Goal: Browse casually

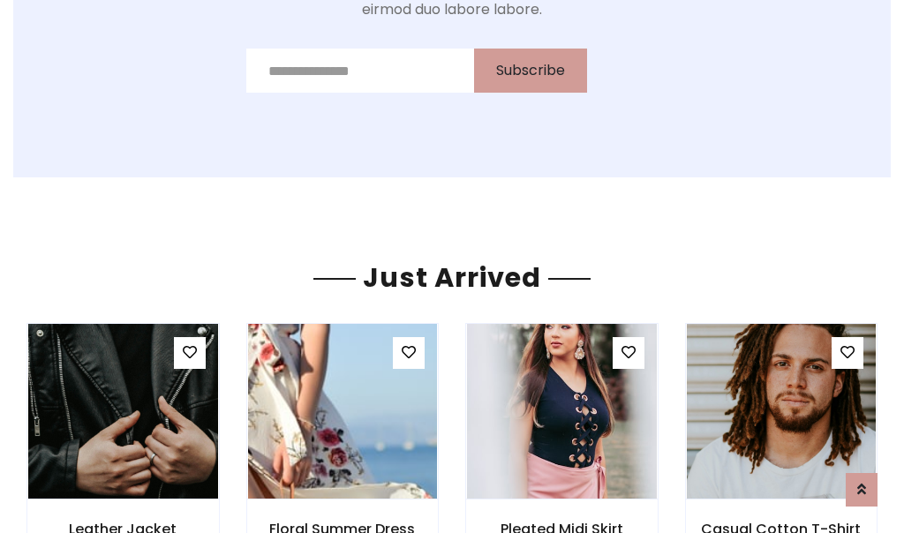
scroll to position [1876, 0]
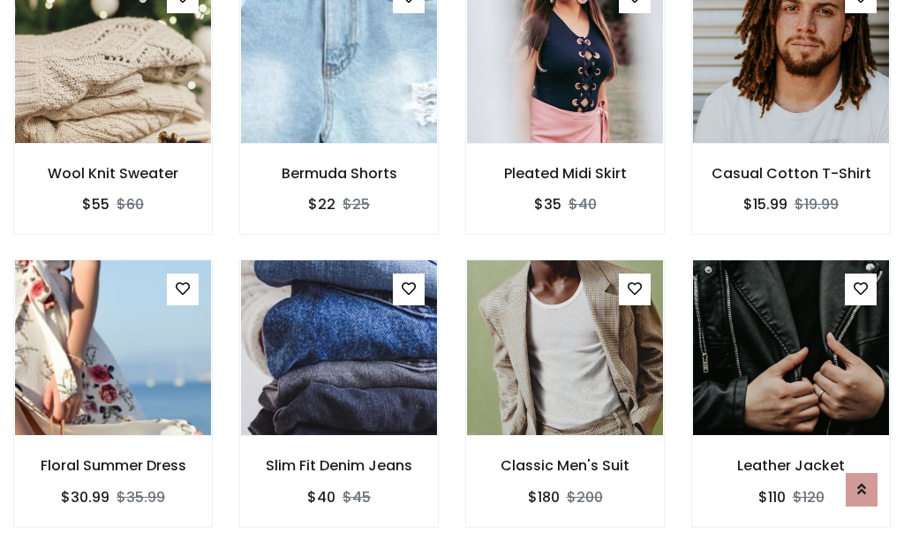
click at [452, 267] on div "Classic Men's Suit $180 $200" at bounding box center [565, 406] width 226 height 292
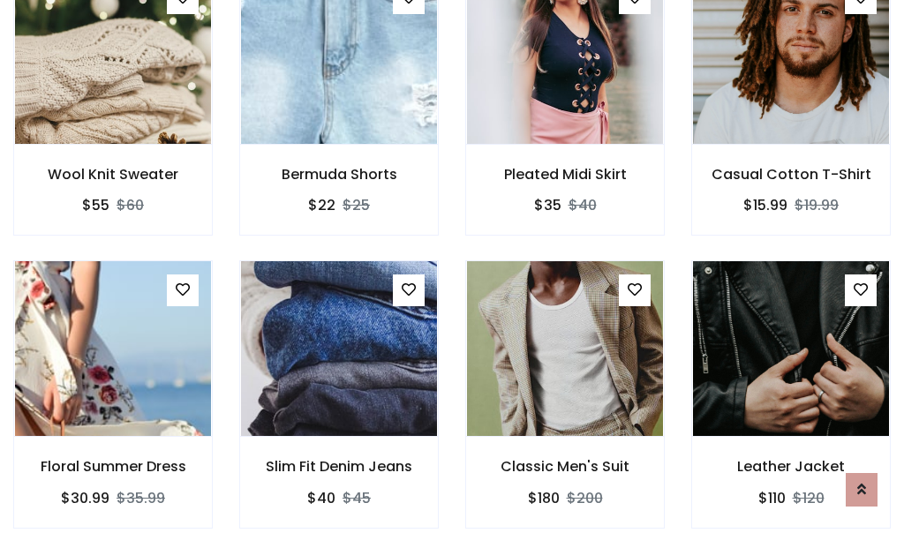
click at [452, 267] on div "Classic Men's Suit $180 $200" at bounding box center [565, 406] width 226 height 292
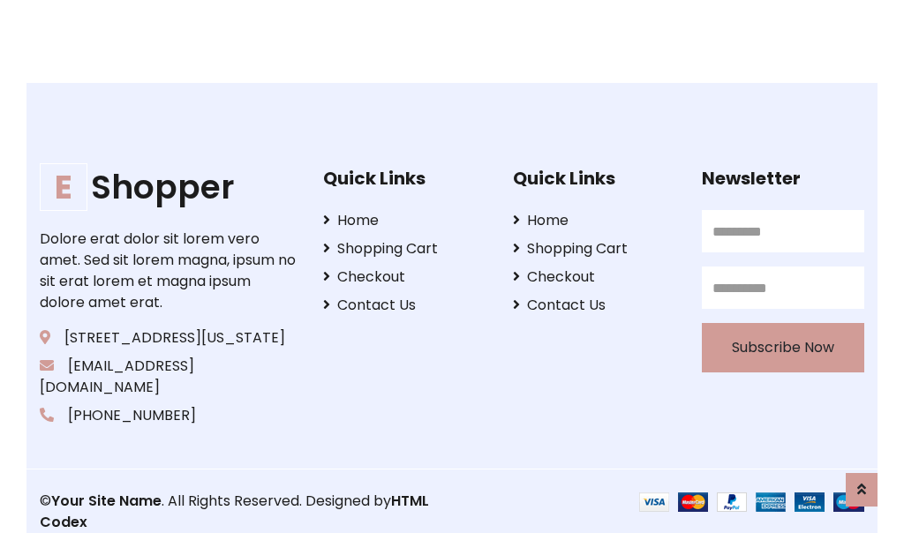
scroll to position [3361, 0]
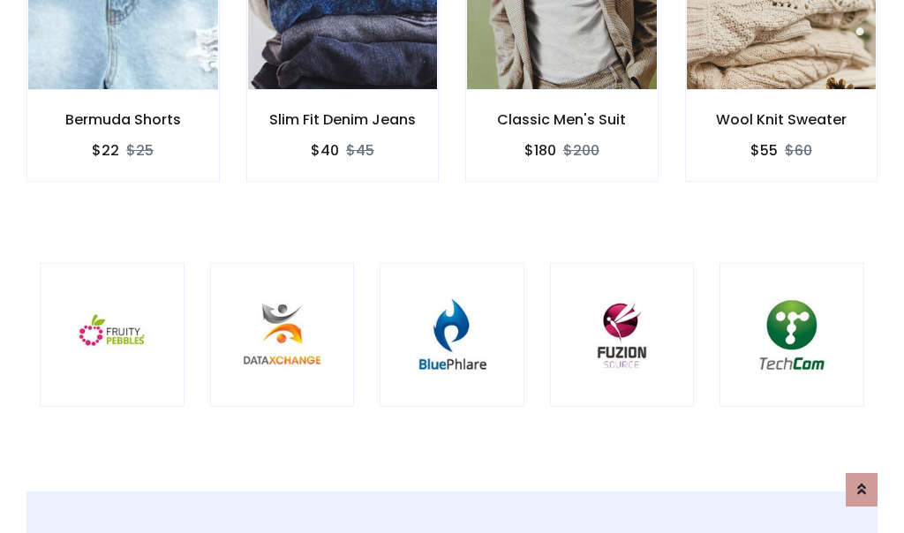
click at [452, 266] on div at bounding box center [452, 335] width 145 height 145
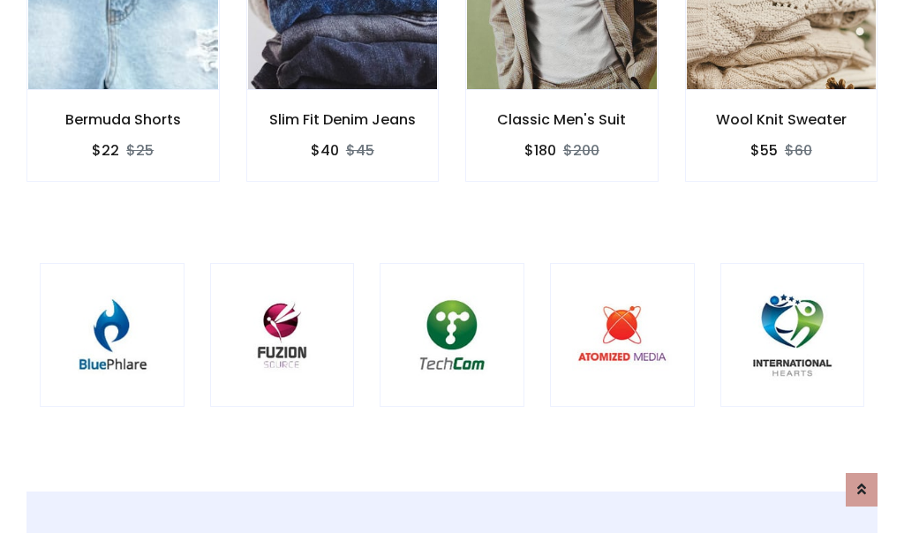
click at [452, 267] on div at bounding box center [452, 335] width 145 height 145
click at [452, 266] on div at bounding box center [452, 335] width 145 height 145
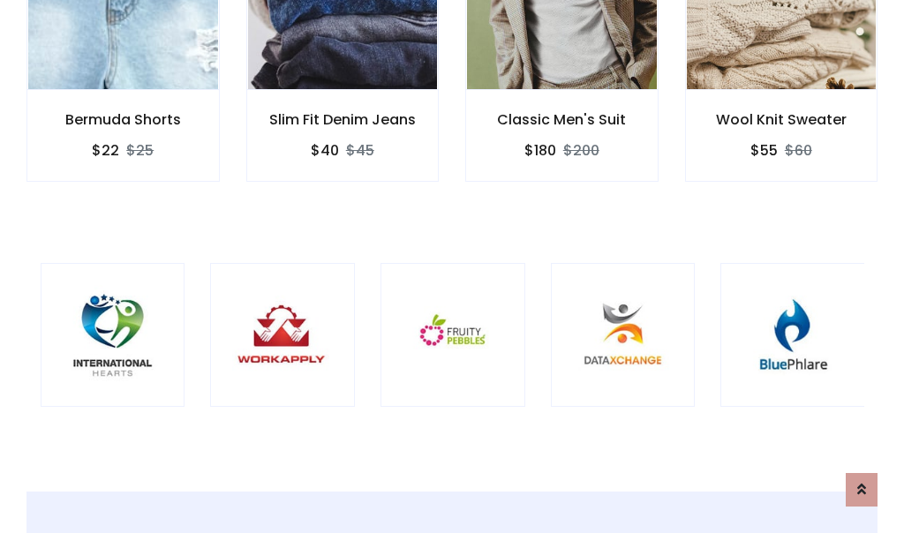
scroll to position [0, 0]
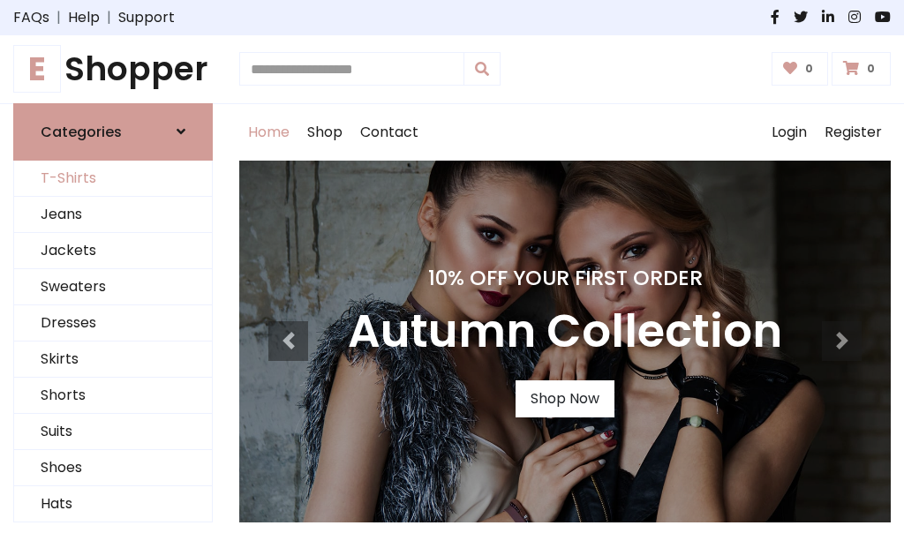
click at [113, 178] on link "T-Shirts" at bounding box center [113, 179] width 198 height 36
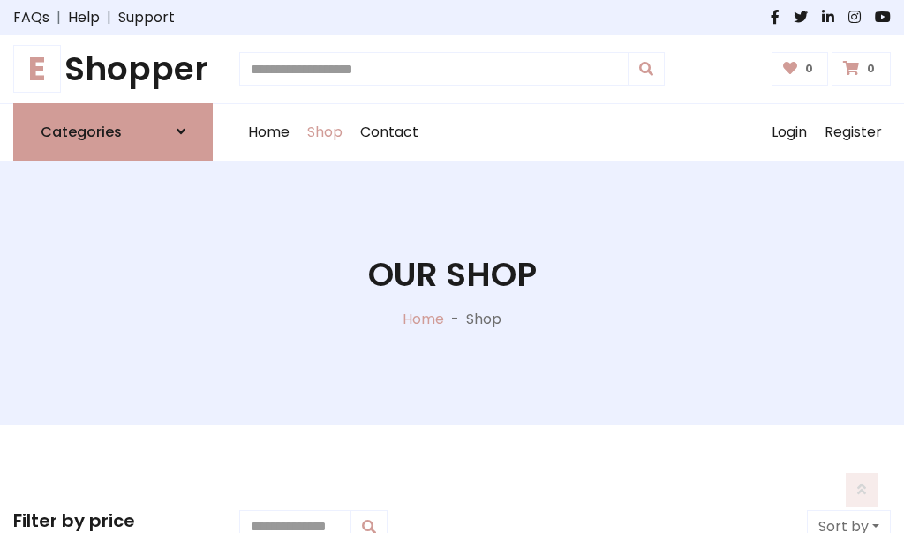
scroll to position [708, 0]
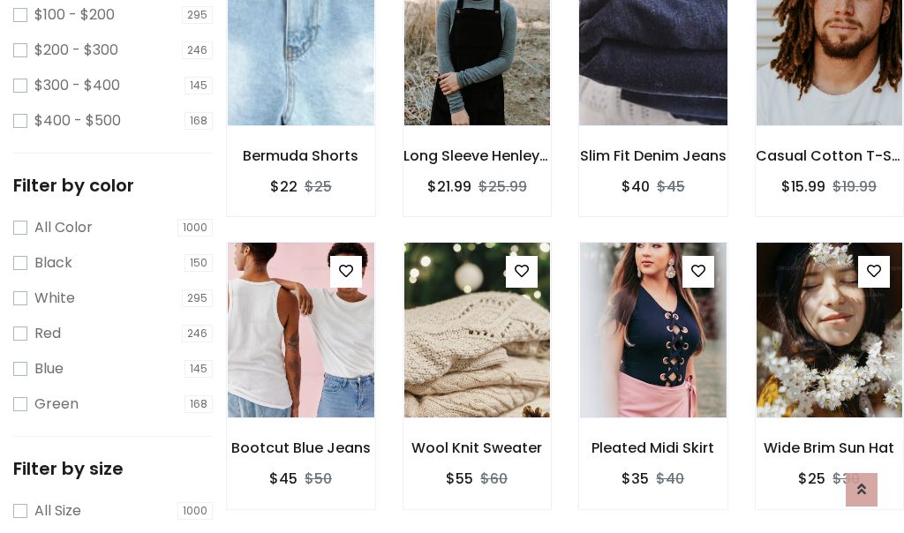
scroll to position [0, 0]
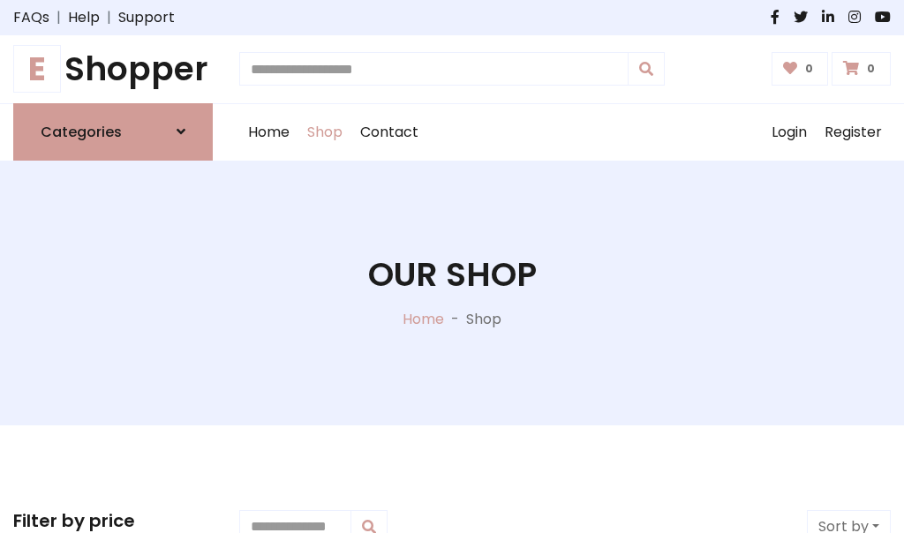
click at [113, 69] on h1 "E Shopper" at bounding box center [113, 69] width 200 height 40
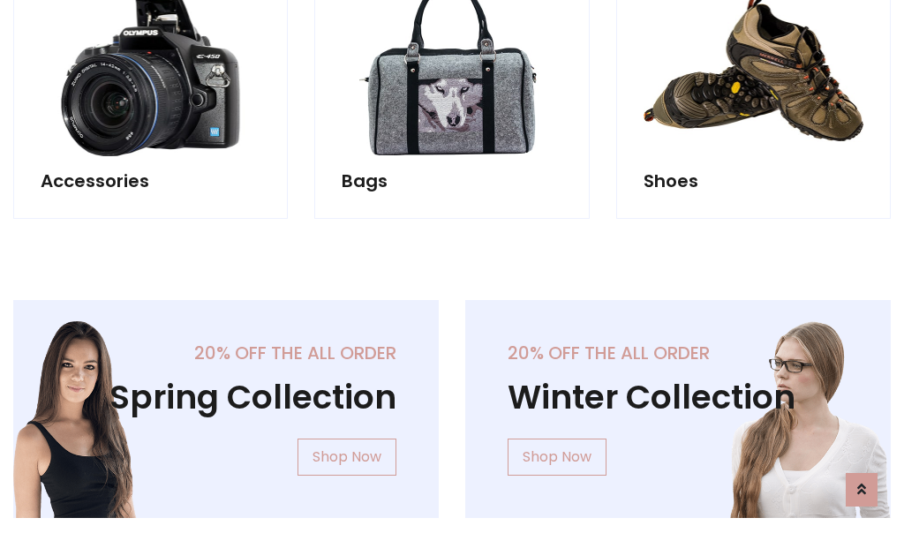
scroll to position [1715, 0]
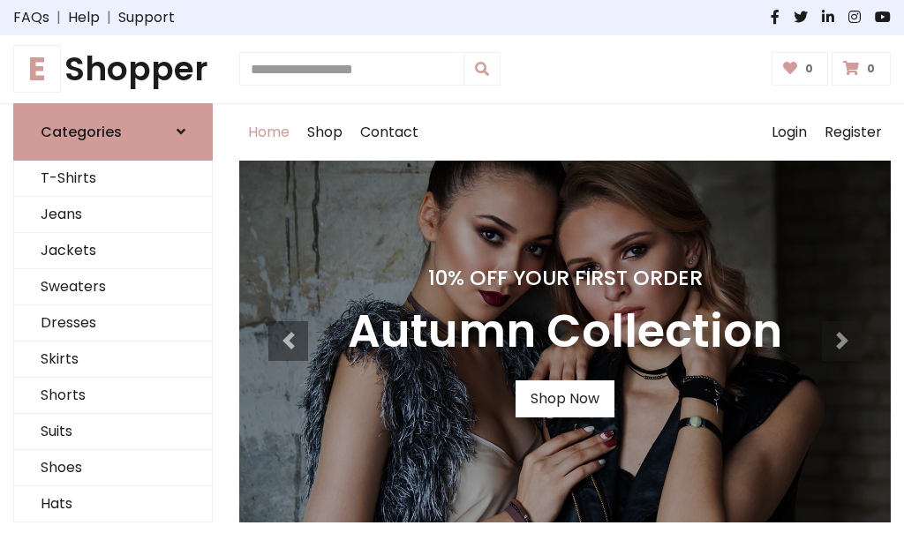
scroll to position [579, 0]
